Goal: Obtain resource: Obtain resource

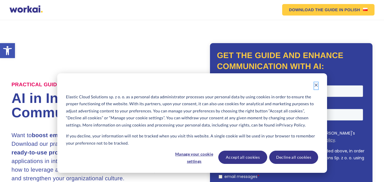
click at [317, 82] on button "Dismiss cookie banner" at bounding box center [316, 85] width 4 height 7
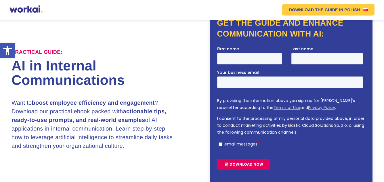
scroll to position [32, 0]
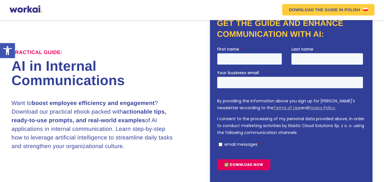
click at [257, 56] on input "First name *" at bounding box center [249, 59] width 65 height 12
type input "NARAPPA"
click at [299, 62] on input "Last name" at bounding box center [328, 59] width 72 height 12
type input "REDDY"
click at [248, 84] on input "Your business email *" at bounding box center [290, 83] width 146 height 12
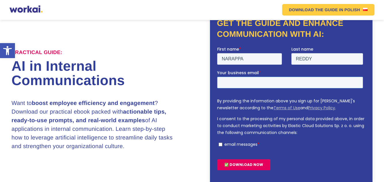
type input "[EMAIL_ADDRESS][DOMAIN_NAME]"
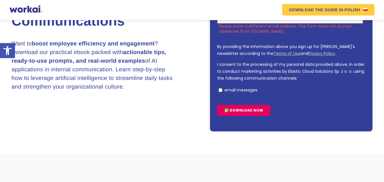
scroll to position [0, 0]
